Goal: Task Accomplishment & Management: Manage account settings

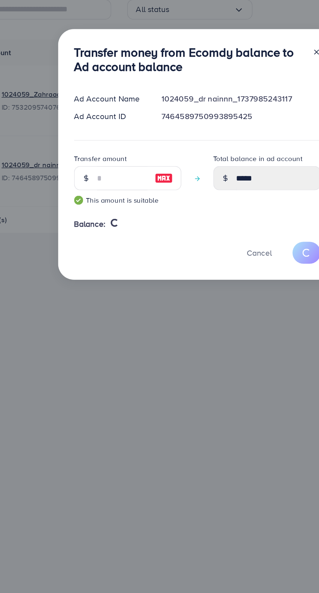
type input "*"
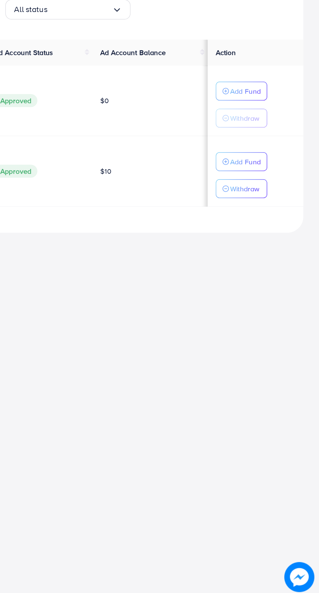
click at [258, 327] on line "button" at bounding box center [258, 327] width 2 height 0
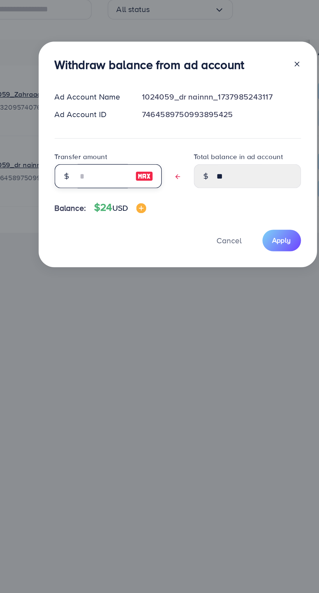
click at [101, 319] on input "text" at bounding box center [111, 319] width 33 height 16
type input "*"
type input "****"
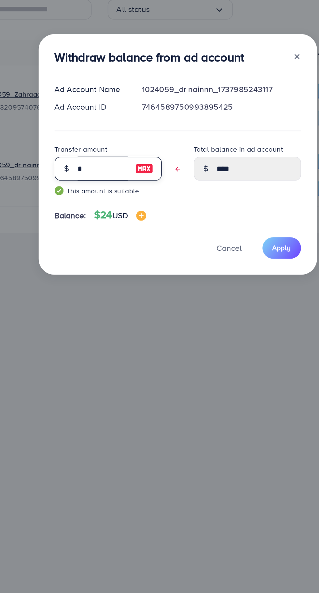
type input "*"
click at [226, 366] on span "Apply" at bounding box center [228, 365] width 12 height 7
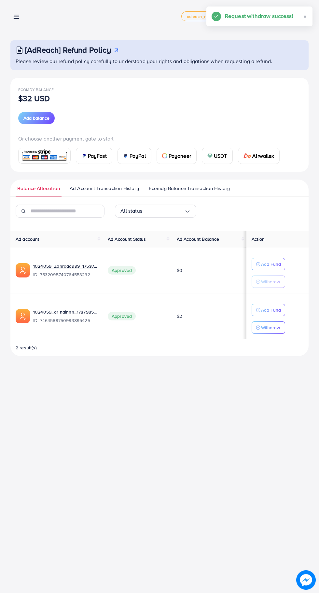
click at [17, 19] on line at bounding box center [16, 19] width 5 height 0
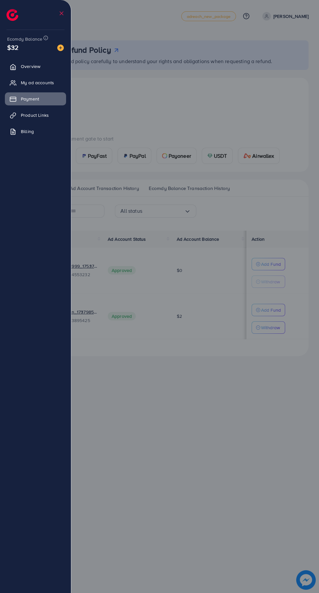
click at [248, 480] on div at bounding box center [159, 355] width 319 height 711
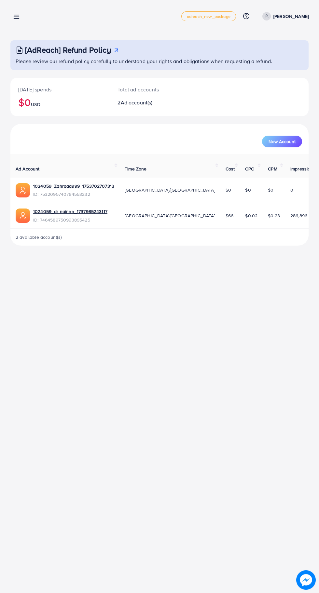
click at [19, 17] on icon at bounding box center [16, 16] width 7 height 7
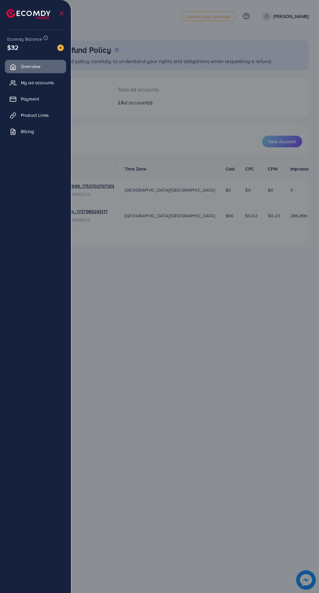
click at [51, 81] on span "My ad accounts" at bounding box center [37, 82] width 33 height 7
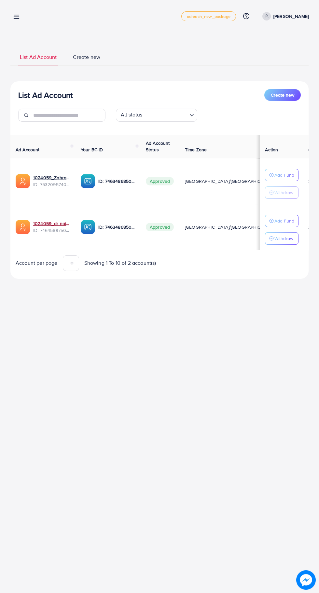
click at [45, 223] on link "1024059_dr nainnn_1737985243117" at bounding box center [51, 223] width 37 height 7
click at [55, 223] on link "1024059_dr nainnn_1737985243117" at bounding box center [51, 223] width 37 height 7
